Goal: Task Accomplishment & Management: Use online tool/utility

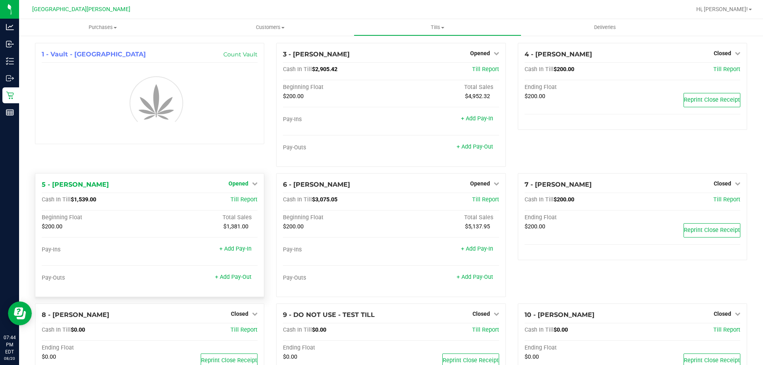
click at [231, 184] on span "Opened" at bounding box center [239, 183] width 20 height 6
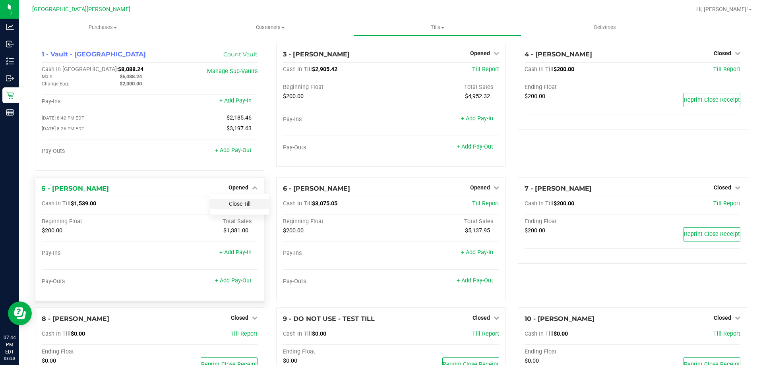
click at [232, 202] on link "Close Till" at bounding box center [239, 204] width 21 height 6
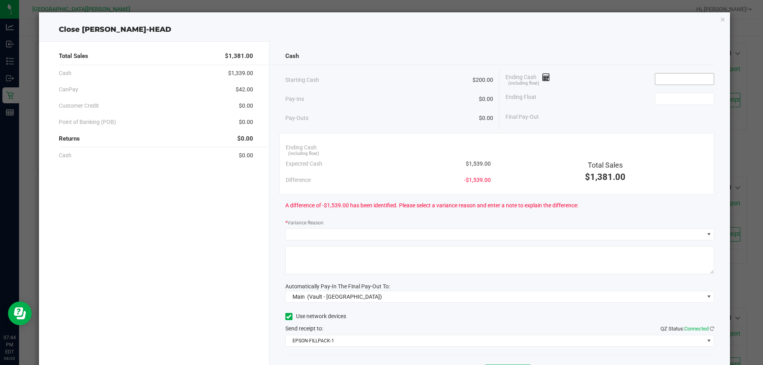
click at [669, 81] on input at bounding box center [685, 79] width 58 height 11
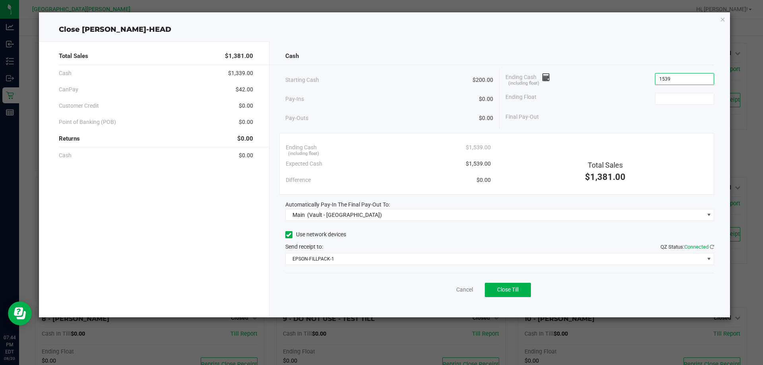
type input "$1,539.00"
type input "$200.00"
